Goal: Check status: Check status

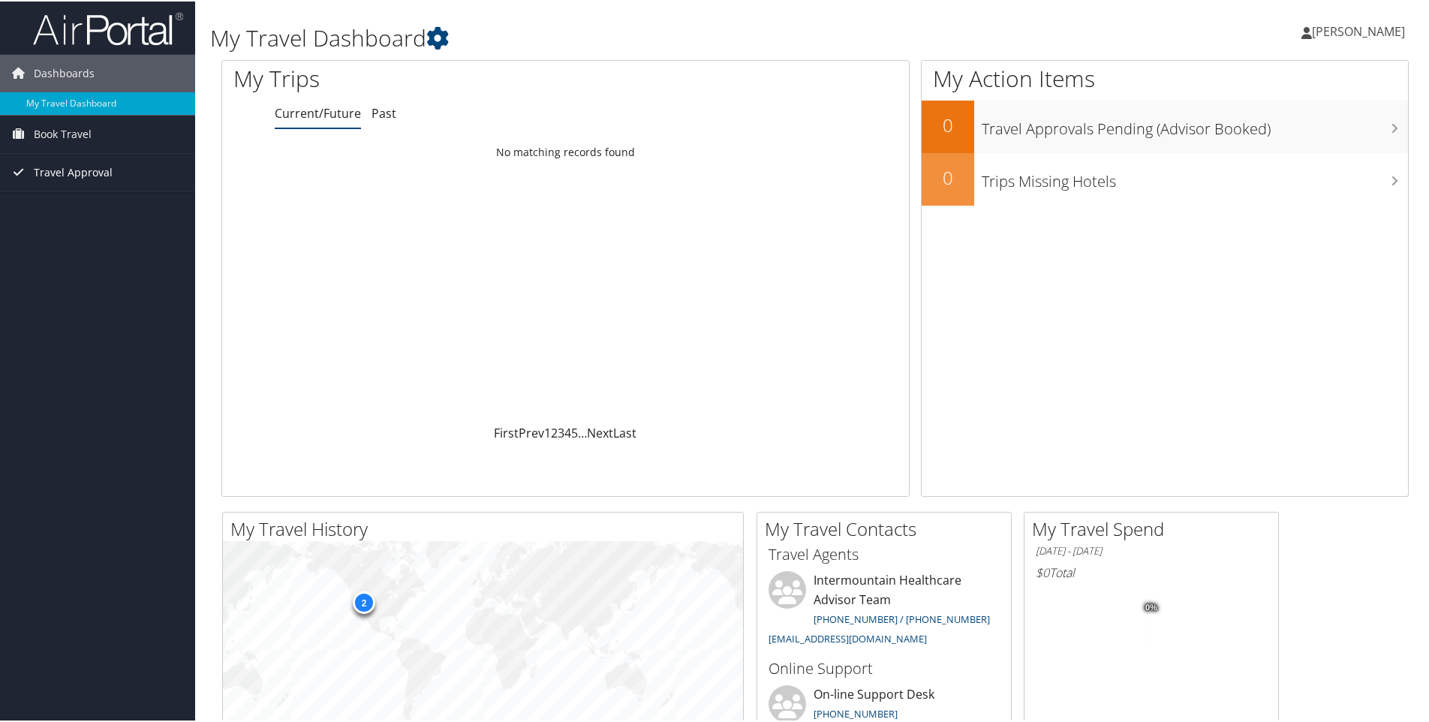
click at [53, 166] on span "Travel Approval" at bounding box center [73, 171] width 79 height 38
click at [61, 171] on span "Travel Approval" at bounding box center [73, 171] width 79 height 38
click at [54, 200] on link "Pending Trip Approvals" at bounding box center [97, 201] width 195 height 23
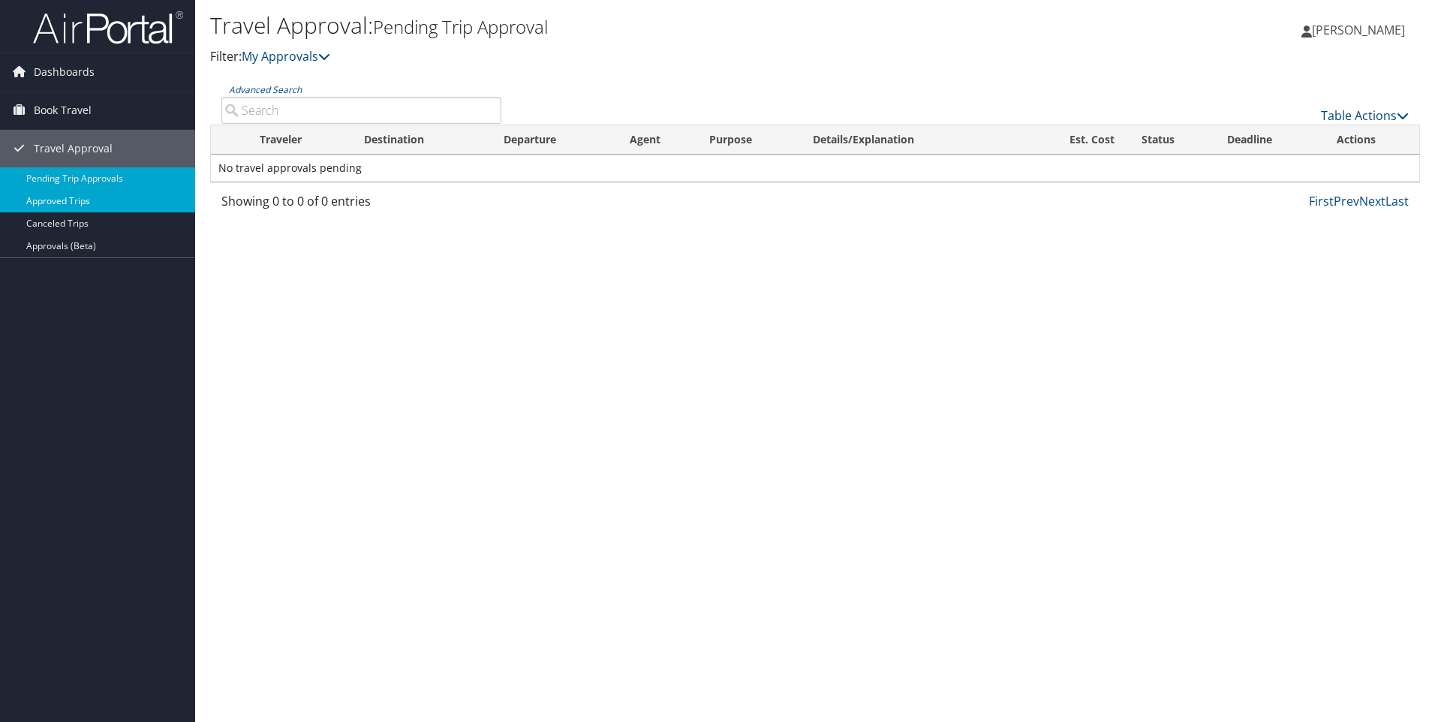
click at [53, 197] on link "Approved Trips" at bounding box center [97, 201] width 195 height 23
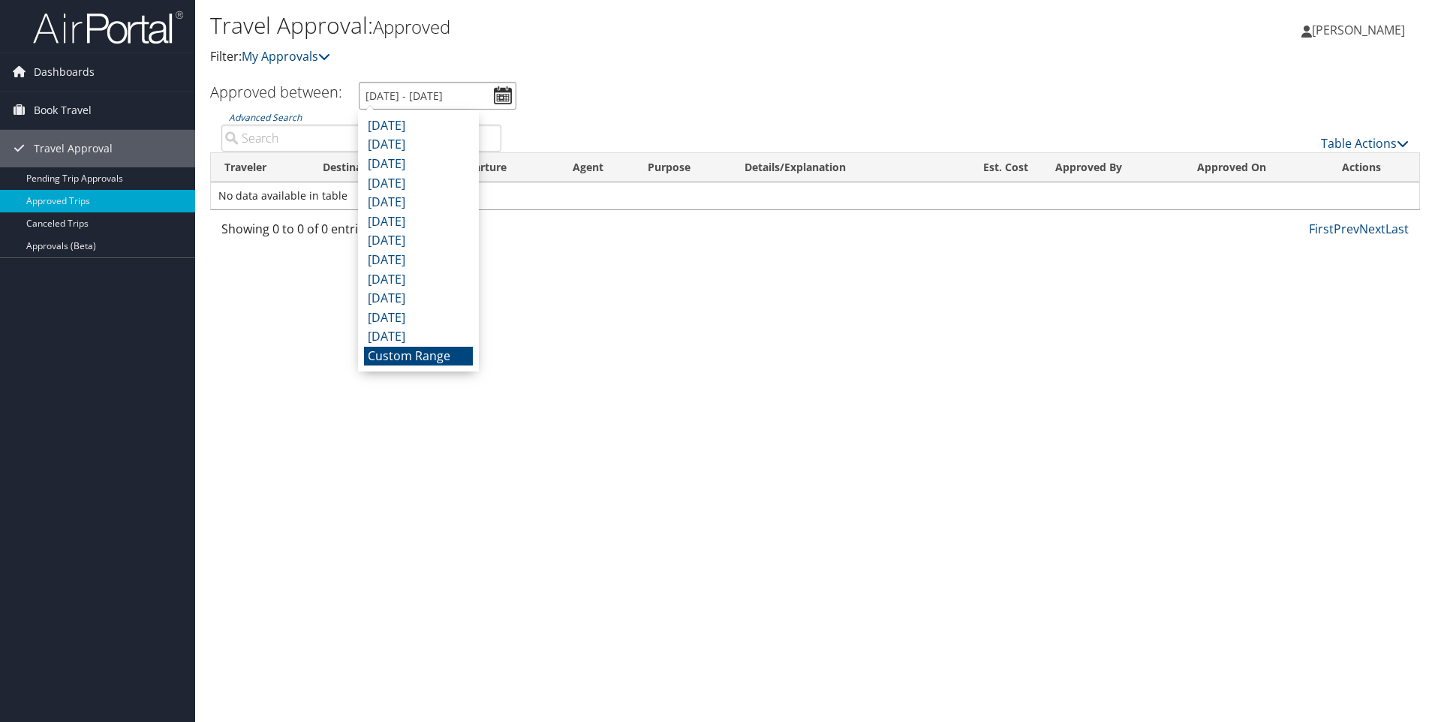
click at [508, 95] on input "8/9/2025 - 9/9/2025" at bounding box center [438, 96] width 158 height 28
click at [409, 310] on li "October 2024" at bounding box center [418, 318] width 109 height 20
click at [508, 86] on input "10/1/2024 - 10/31/2024" at bounding box center [438, 96] width 158 height 28
click at [452, 130] on li "August 2025" at bounding box center [418, 126] width 109 height 20
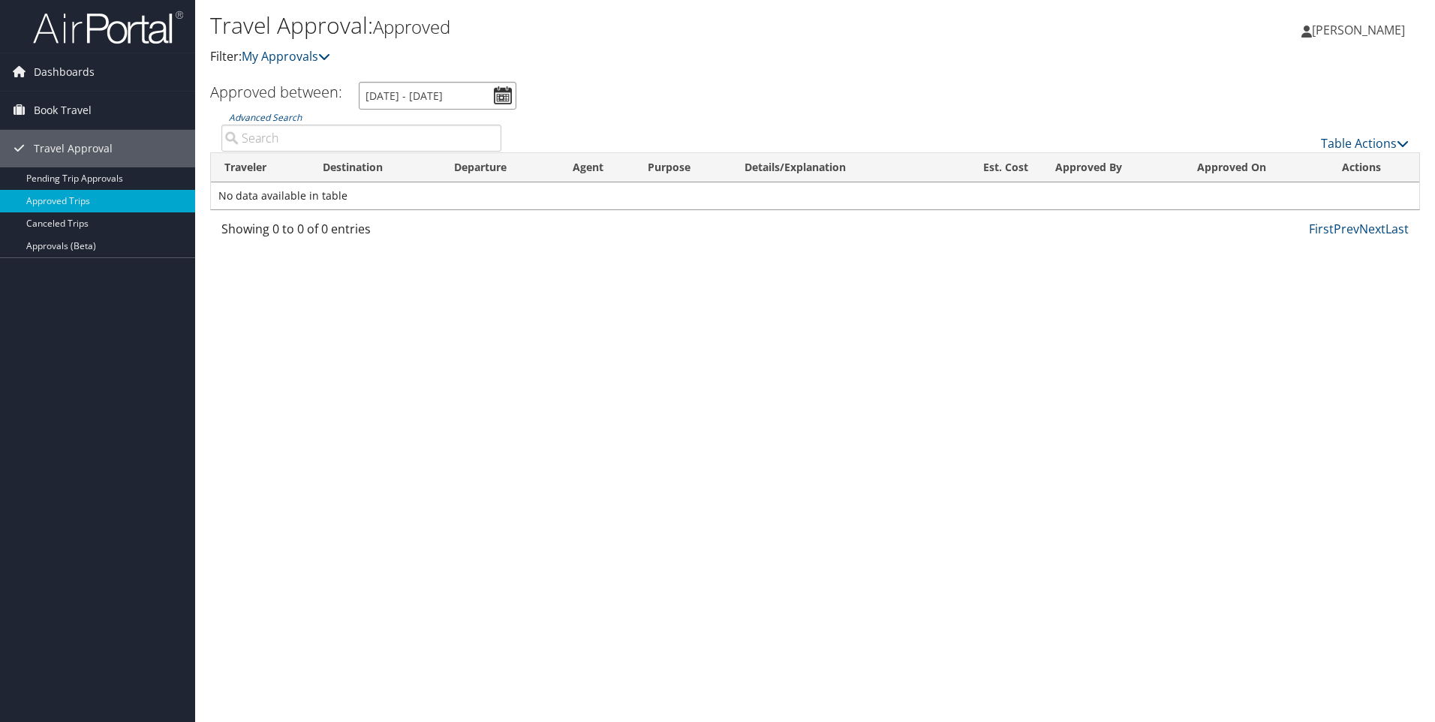
click at [441, 94] on input "8/1/2025 - 8/31/2025" at bounding box center [438, 96] width 158 height 28
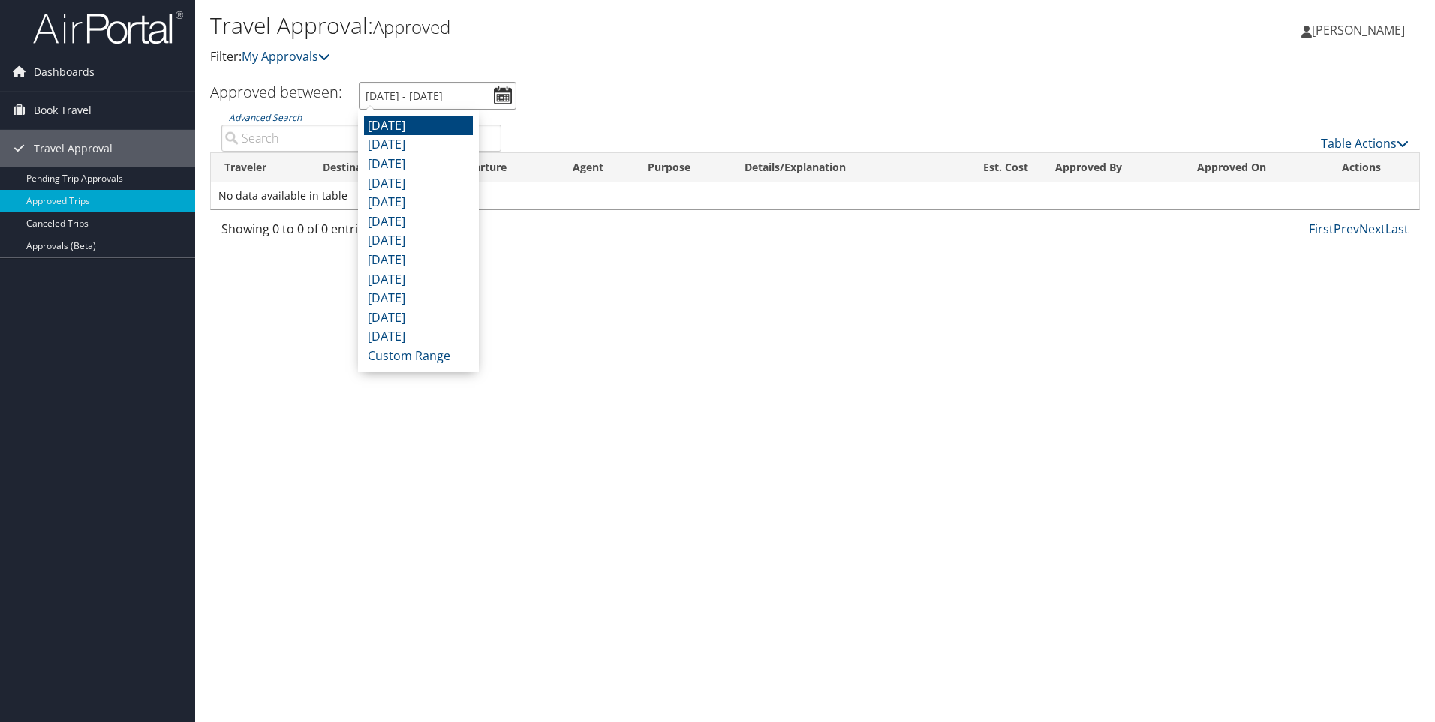
click at [430, 93] on input "8/1/2025 - 8/31/2025" at bounding box center [438, 96] width 158 height 28
click at [439, 93] on input "8/1/2025 - 8/31/2025" at bounding box center [438, 96] width 158 height 28
type input "8/1/2025 - 10/15/2025"
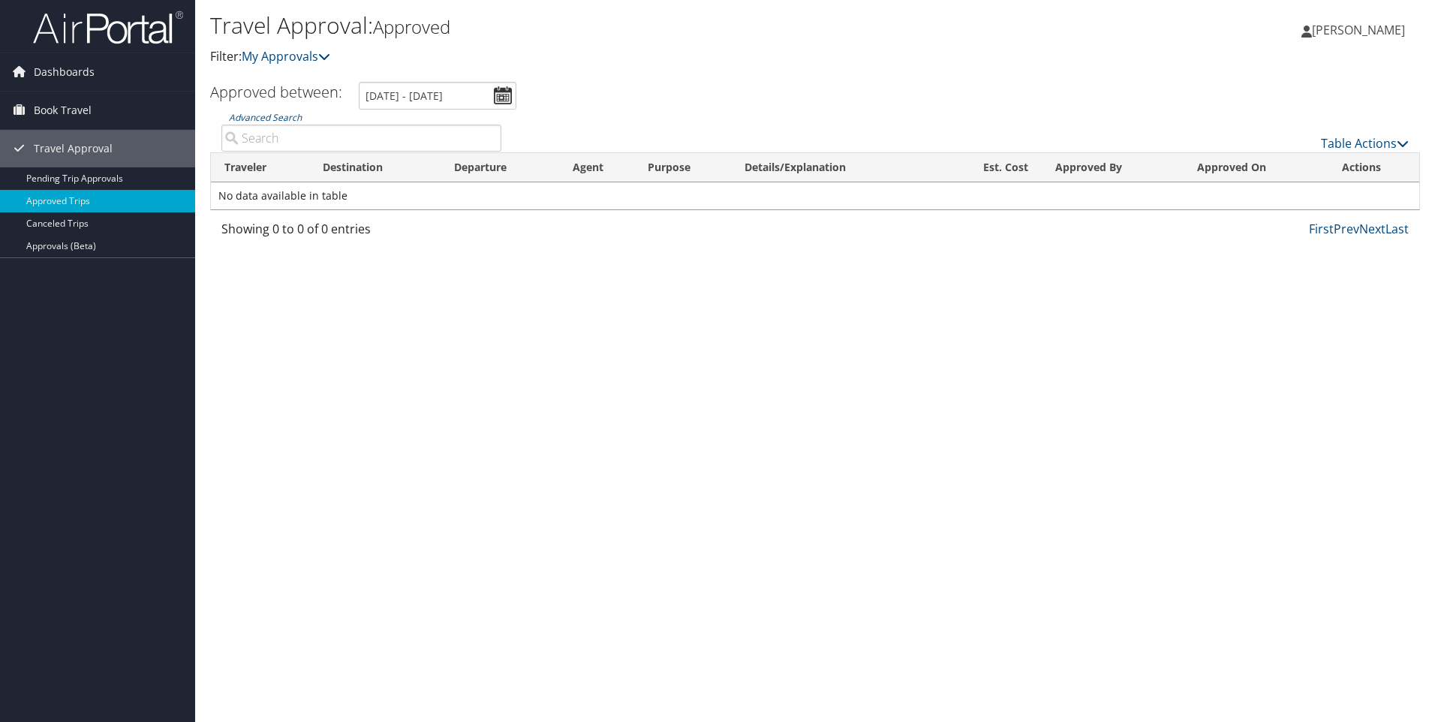
click at [566, 83] on ul "Approved between: 8/1/2025 - 8/31/2025" at bounding box center [807, 96] width 1226 height 28
click at [558, 100] on ul "Approved between: 8/1/2025 - 8/31/2025" at bounding box center [807, 96] width 1226 height 28
click at [71, 77] on span "Dashboards" at bounding box center [64, 72] width 61 height 38
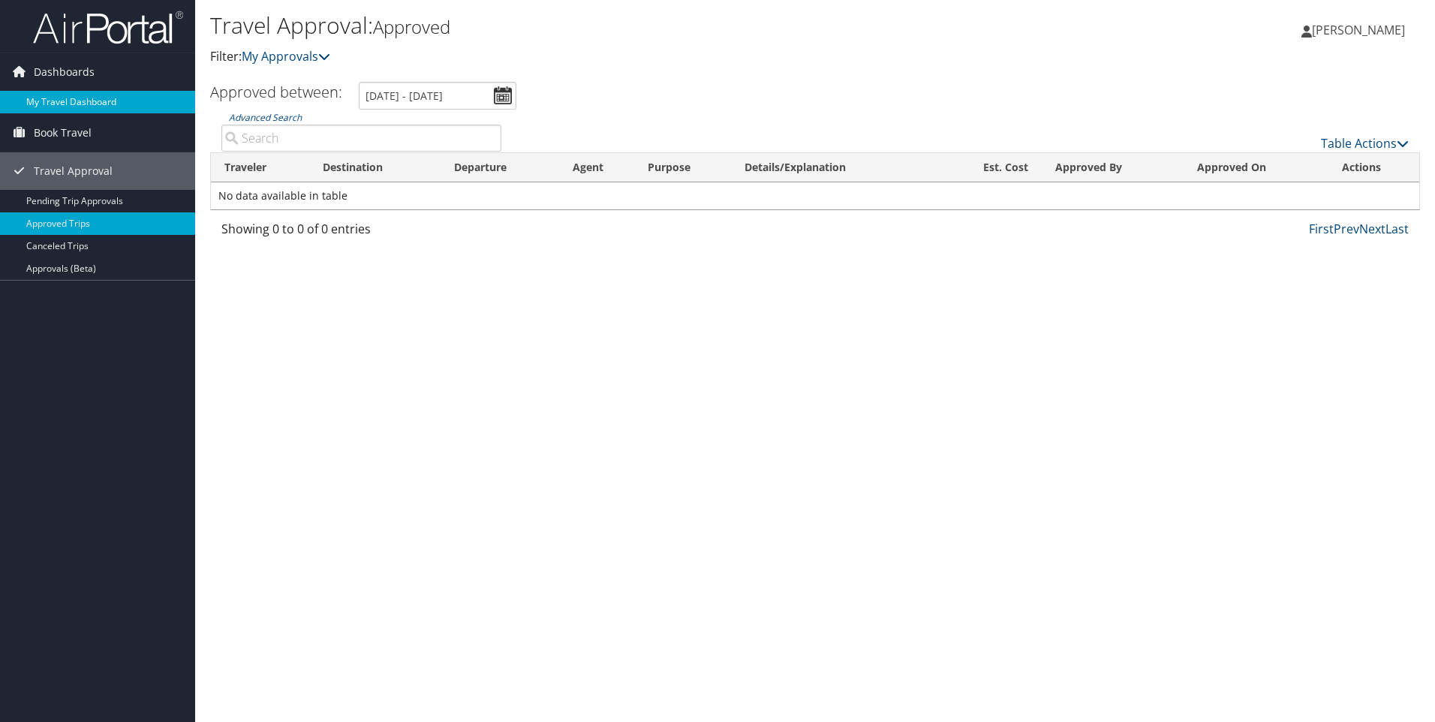
click at [59, 96] on link "My Travel Dashboard" at bounding box center [97, 102] width 195 height 23
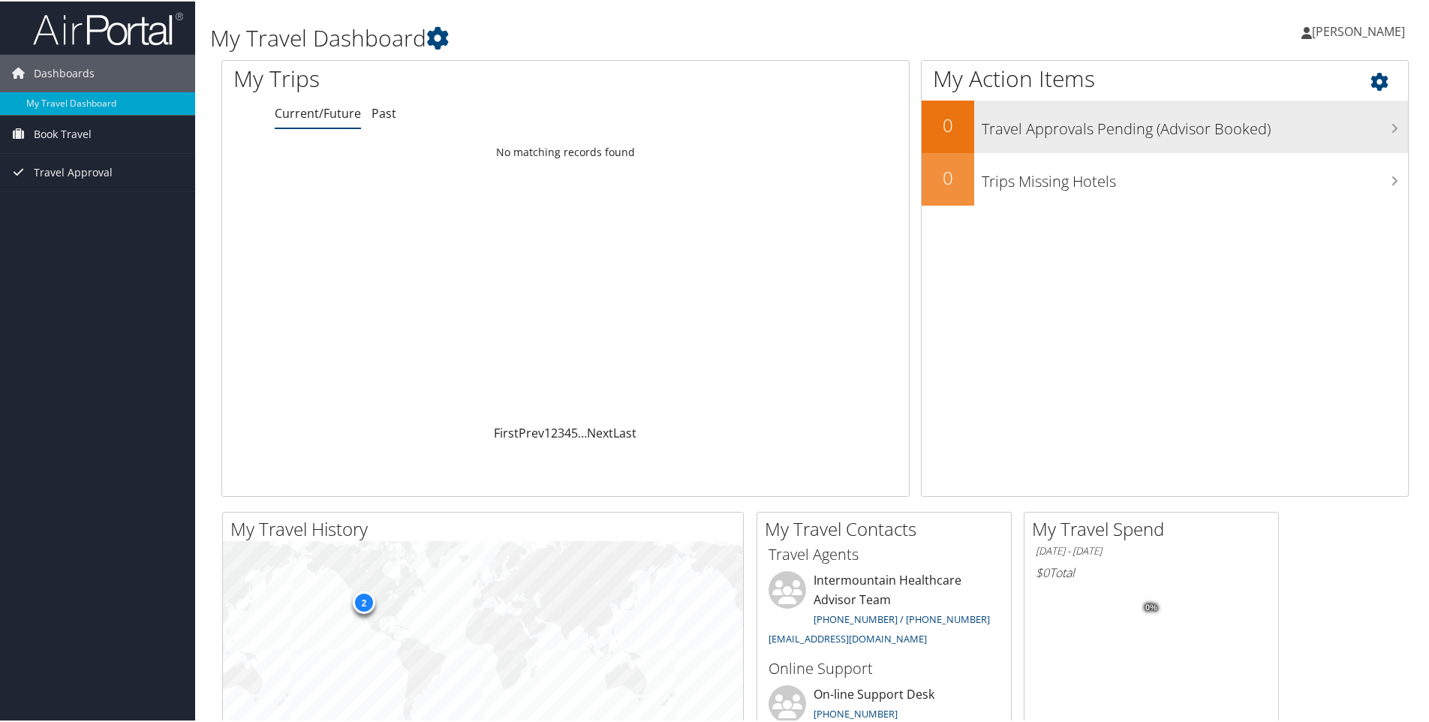
click at [1010, 134] on h3 "Travel Approvals Pending (Advisor Booked)" at bounding box center [1195, 124] width 426 height 29
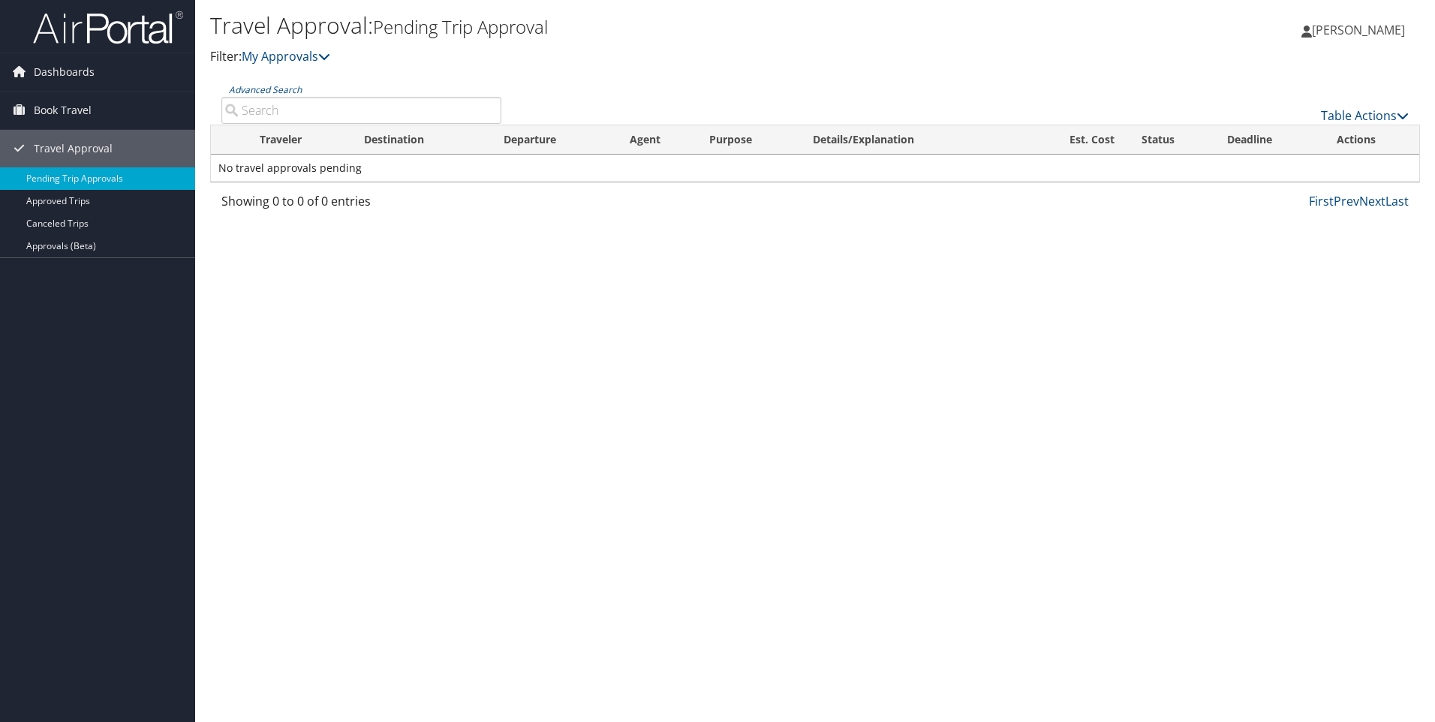
click at [1370, 29] on span "[PERSON_NAME]" at bounding box center [1358, 30] width 93 height 17
drag, startPoint x: 1239, startPoint y: 27, endPoint x: 1237, endPoint y: 20, distance: 7.7
click at [1237, 26] on div "[PERSON_NAME] [PERSON_NAME] My Settings Travel Agency Contacts View Travel Prof…" at bounding box center [1196, 37] width 478 height 58
